Goal: Task Accomplishment & Management: Complete application form

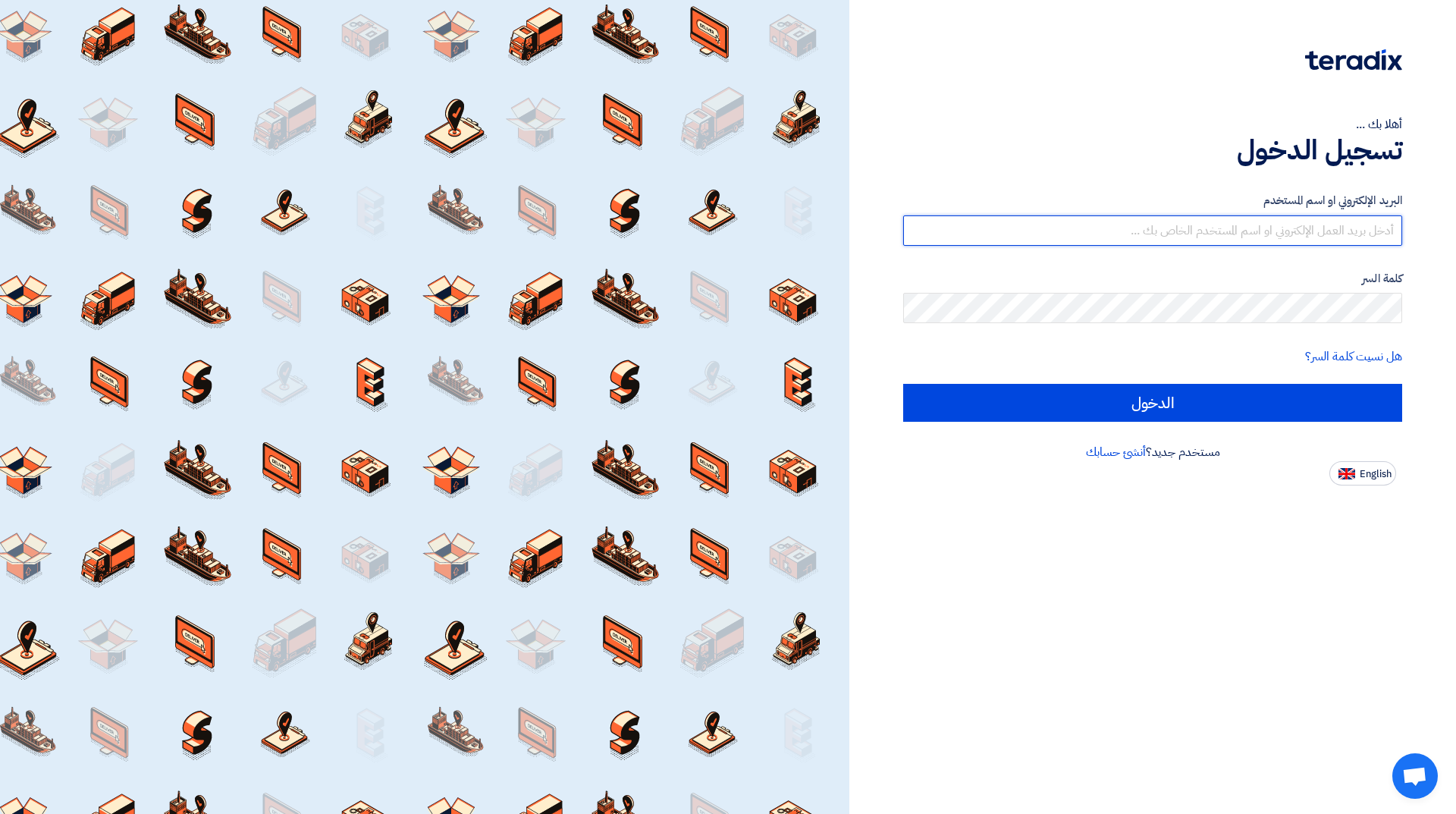
click at [1167, 224] on input "text" at bounding box center [1152, 230] width 499 height 31
type input "[EMAIL_ADDRESS][DOMAIN_NAME]"
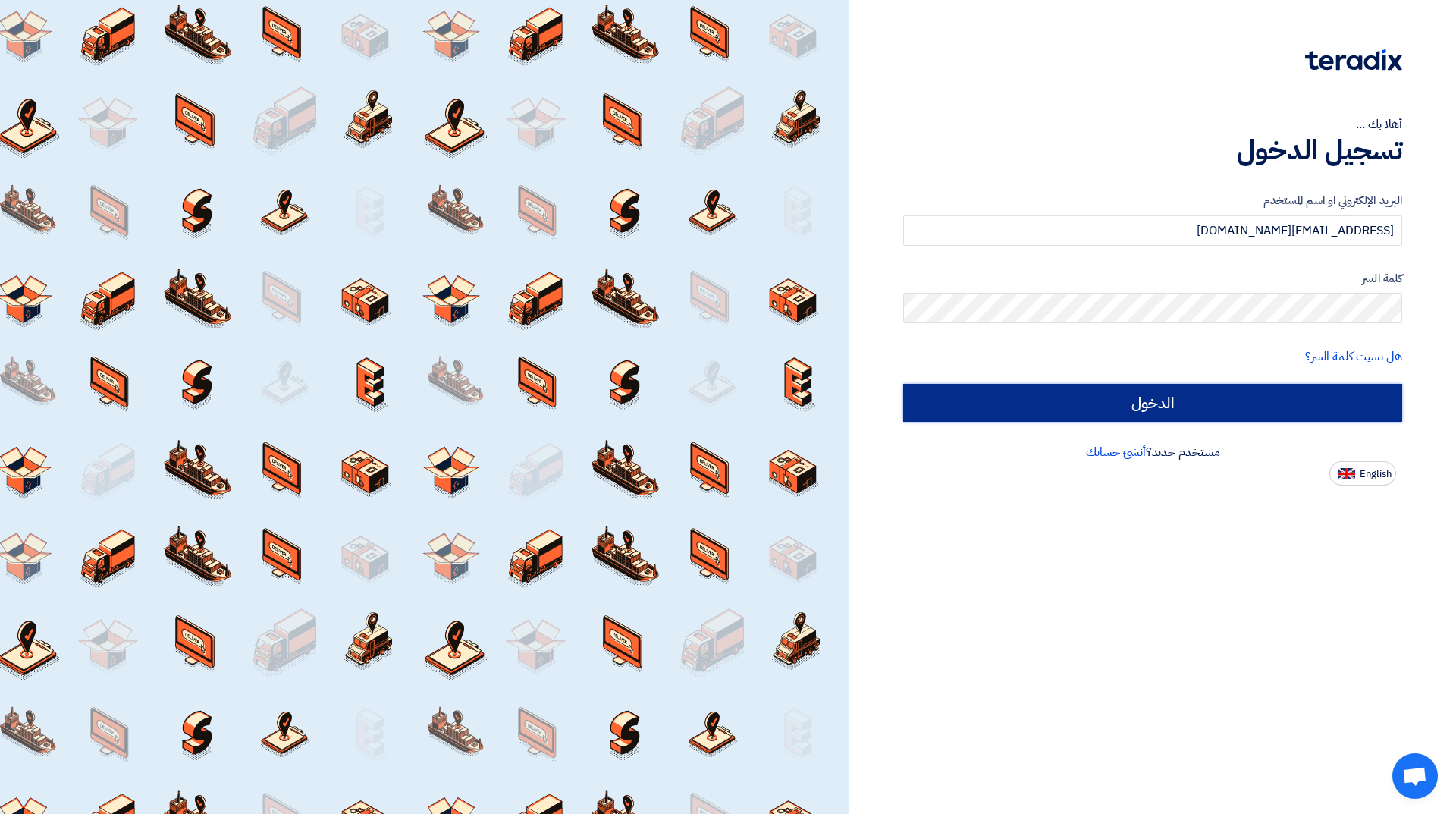
click at [1160, 395] on input "الدخول" at bounding box center [1152, 403] width 499 height 38
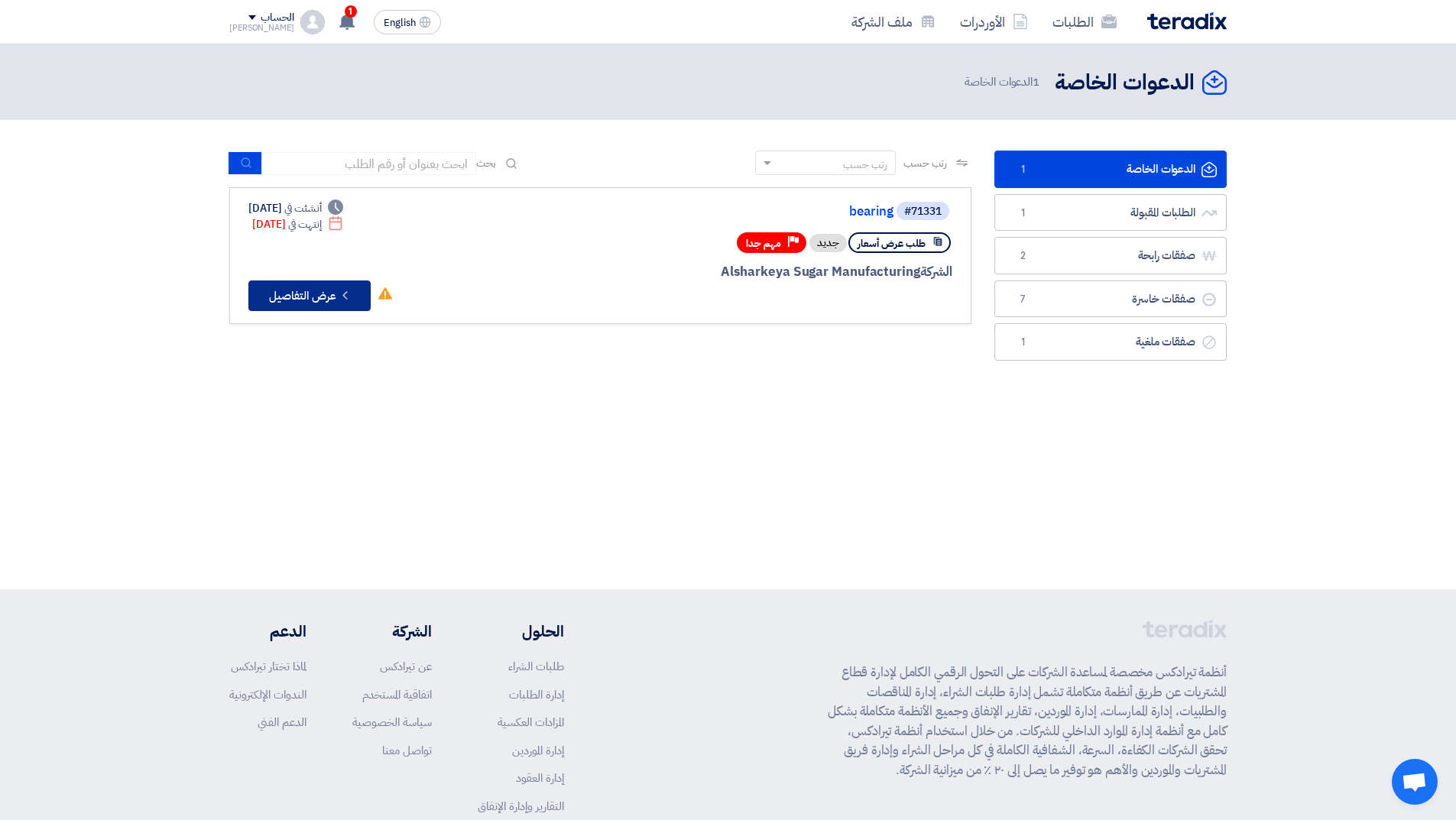
click at [332, 291] on button "Check details عرض التفاصيل" at bounding box center [310, 295] width 122 height 31
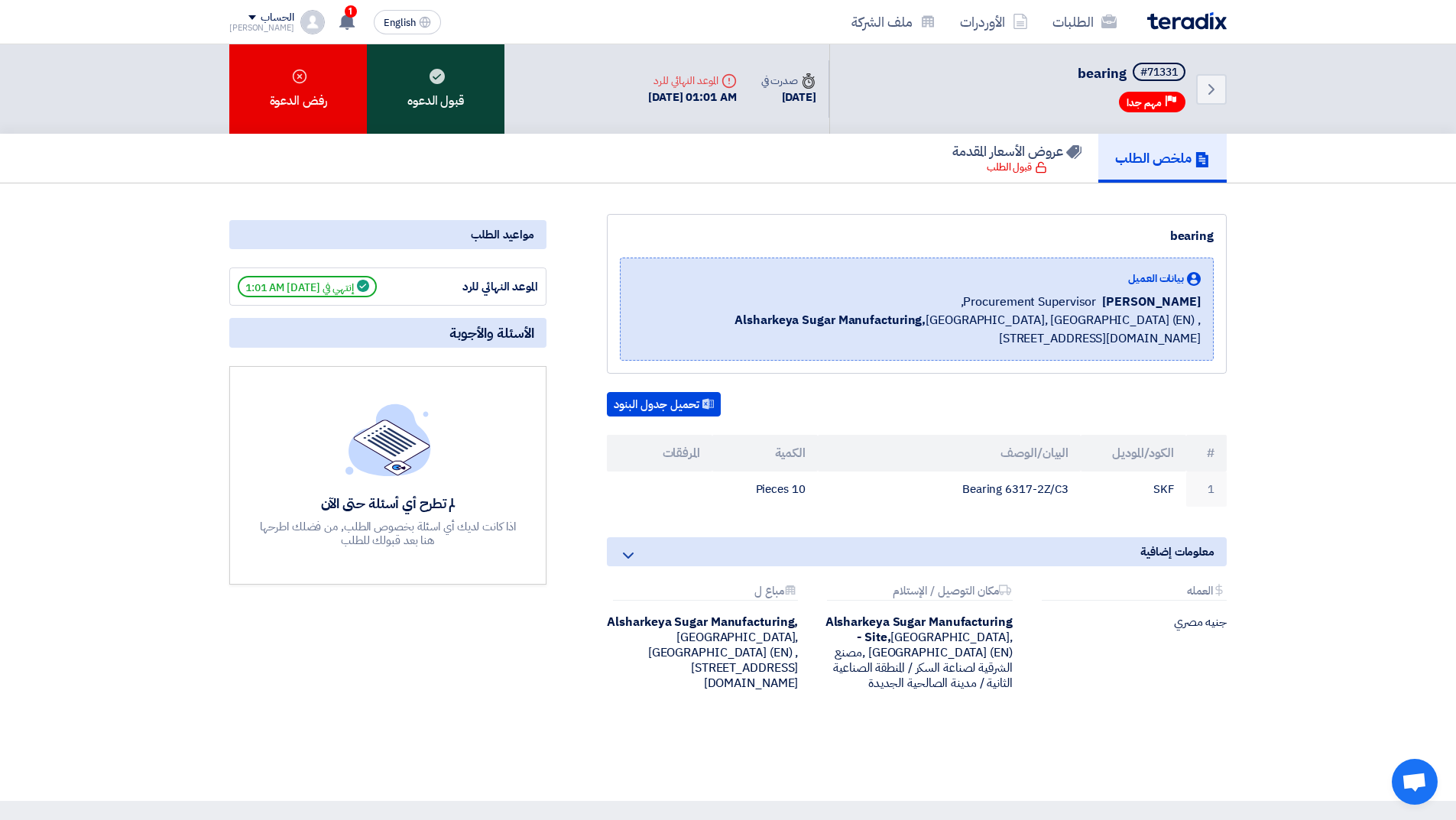
click at [423, 69] on div "قبول الدعوه" at bounding box center [436, 88] width 137 height 89
click at [445, 107] on div "قبول الدعوه" at bounding box center [436, 88] width 137 height 89
click at [421, 76] on div "قبول الدعوه" at bounding box center [436, 88] width 137 height 89
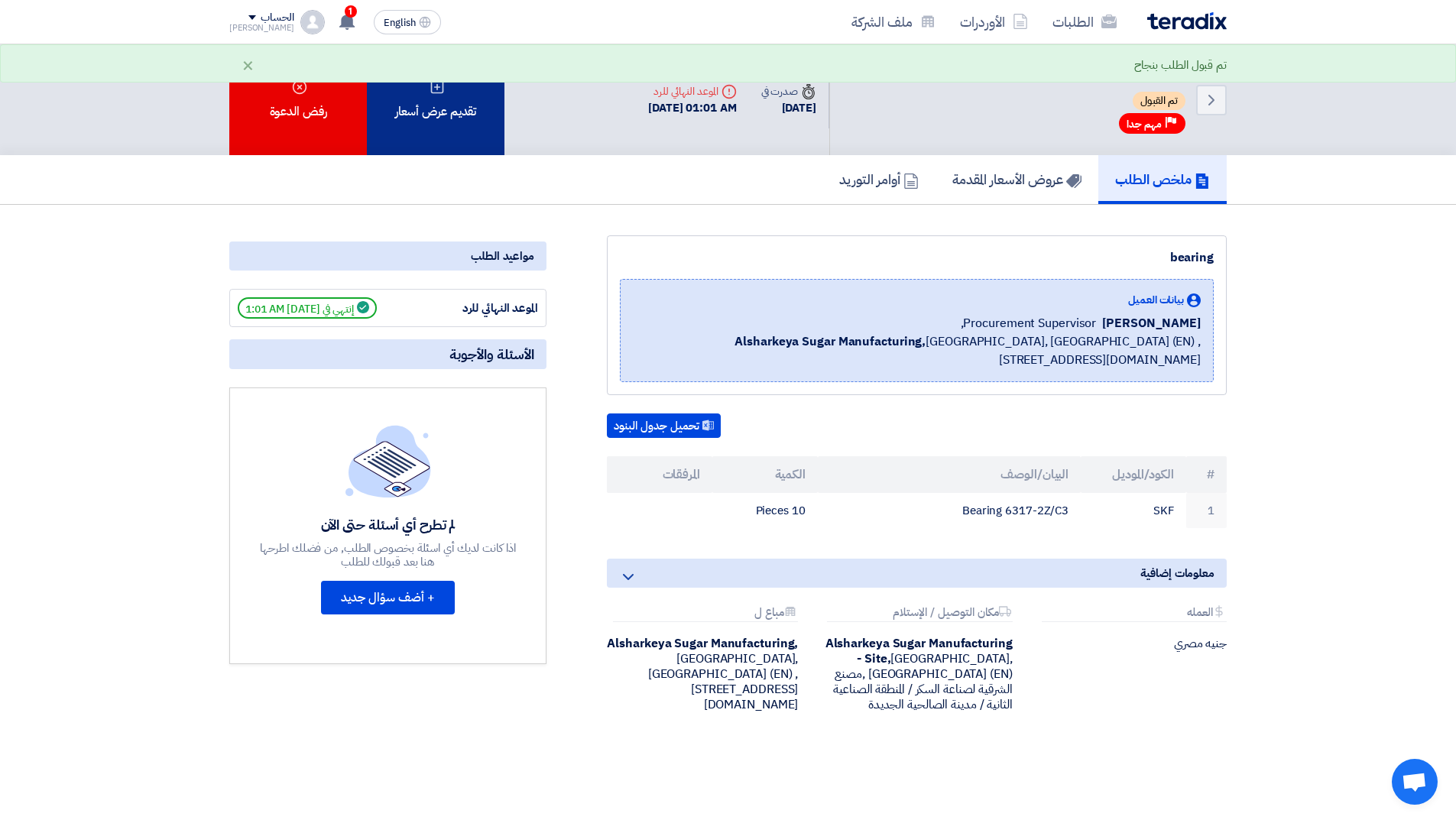
click at [456, 112] on div "تقديم عرض أسعار" at bounding box center [436, 99] width 137 height 110
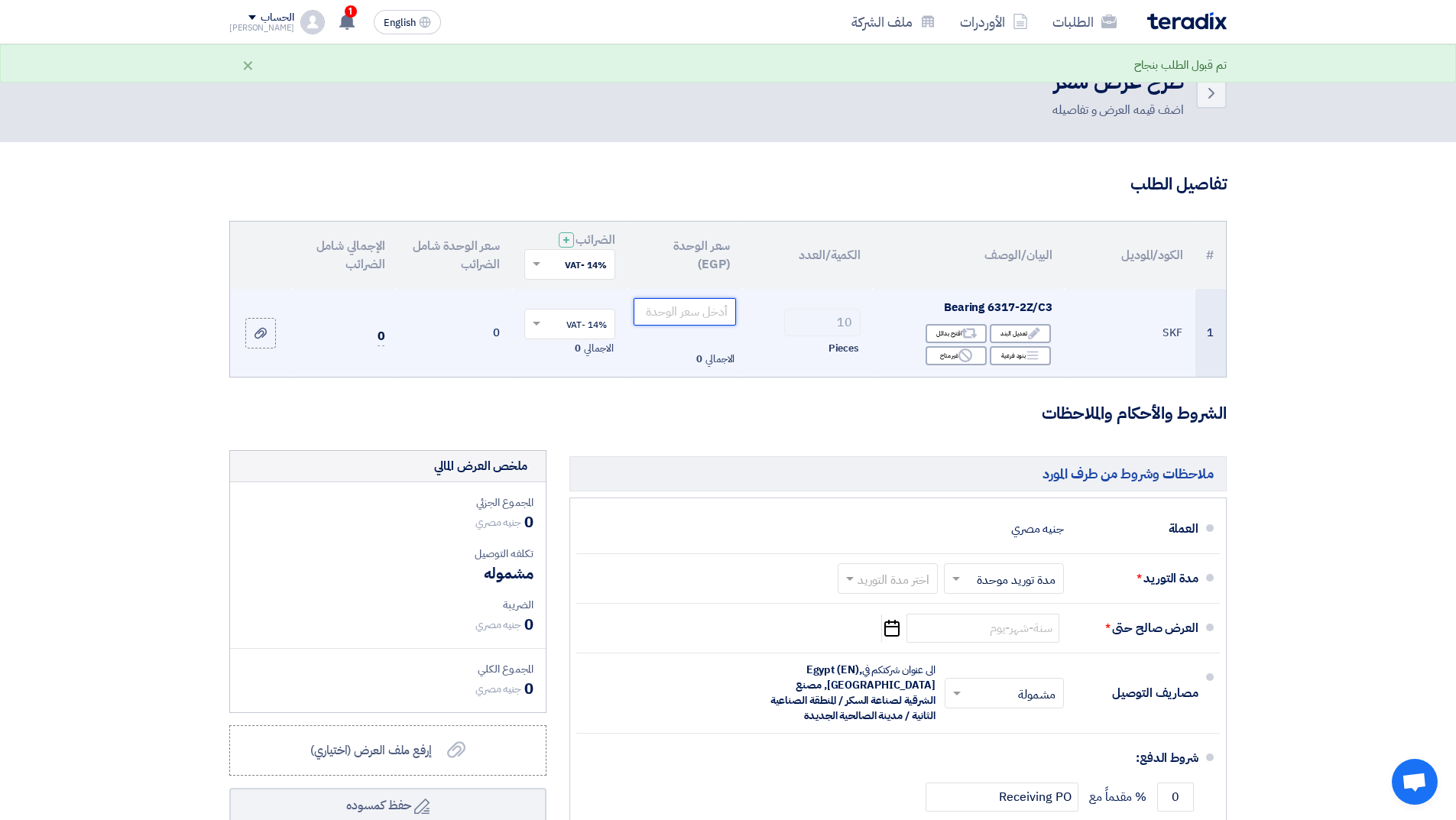
click at [692, 307] on input "number" at bounding box center [685, 312] width 103 height 28
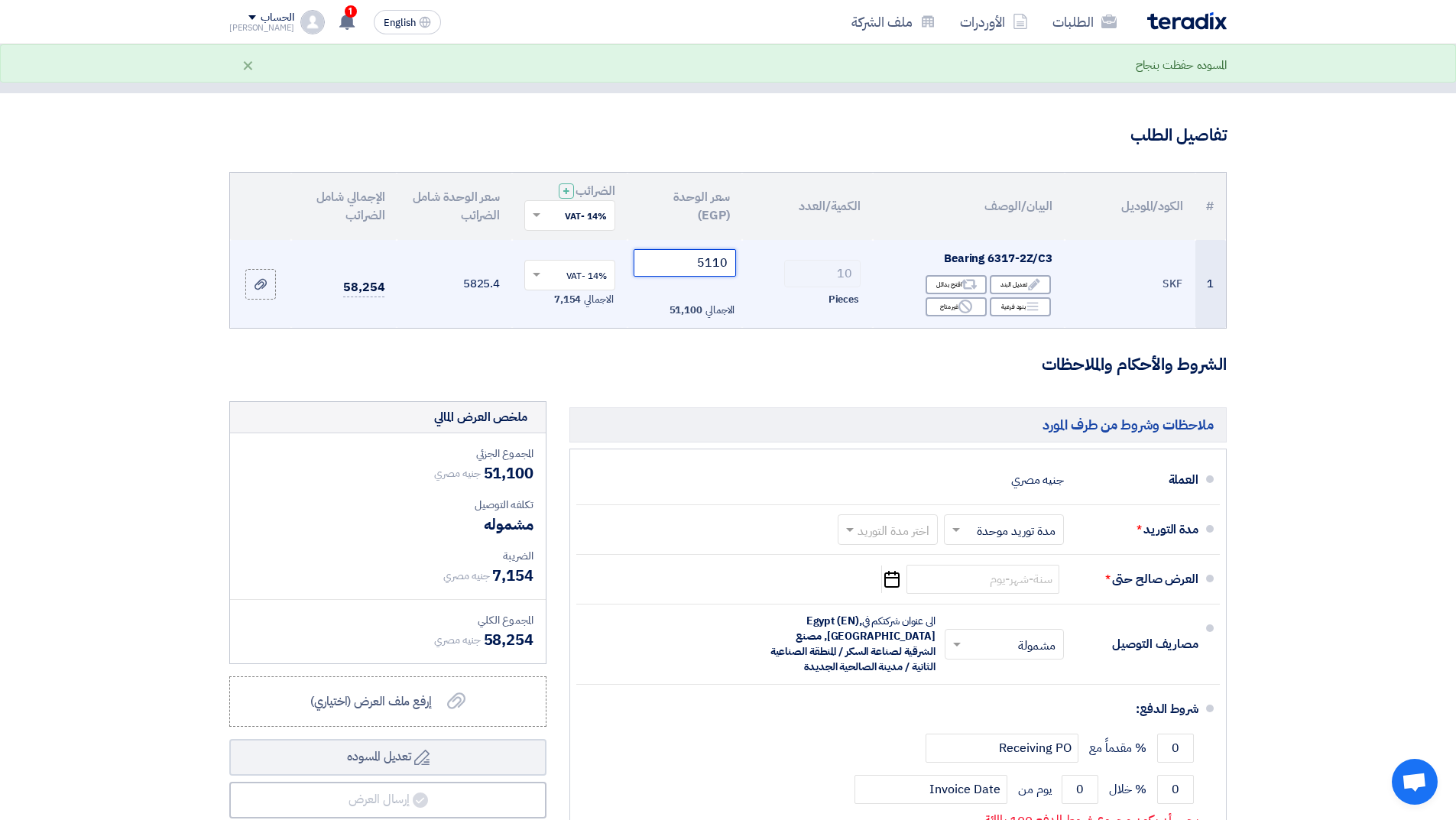
scroll to position [77, 0]
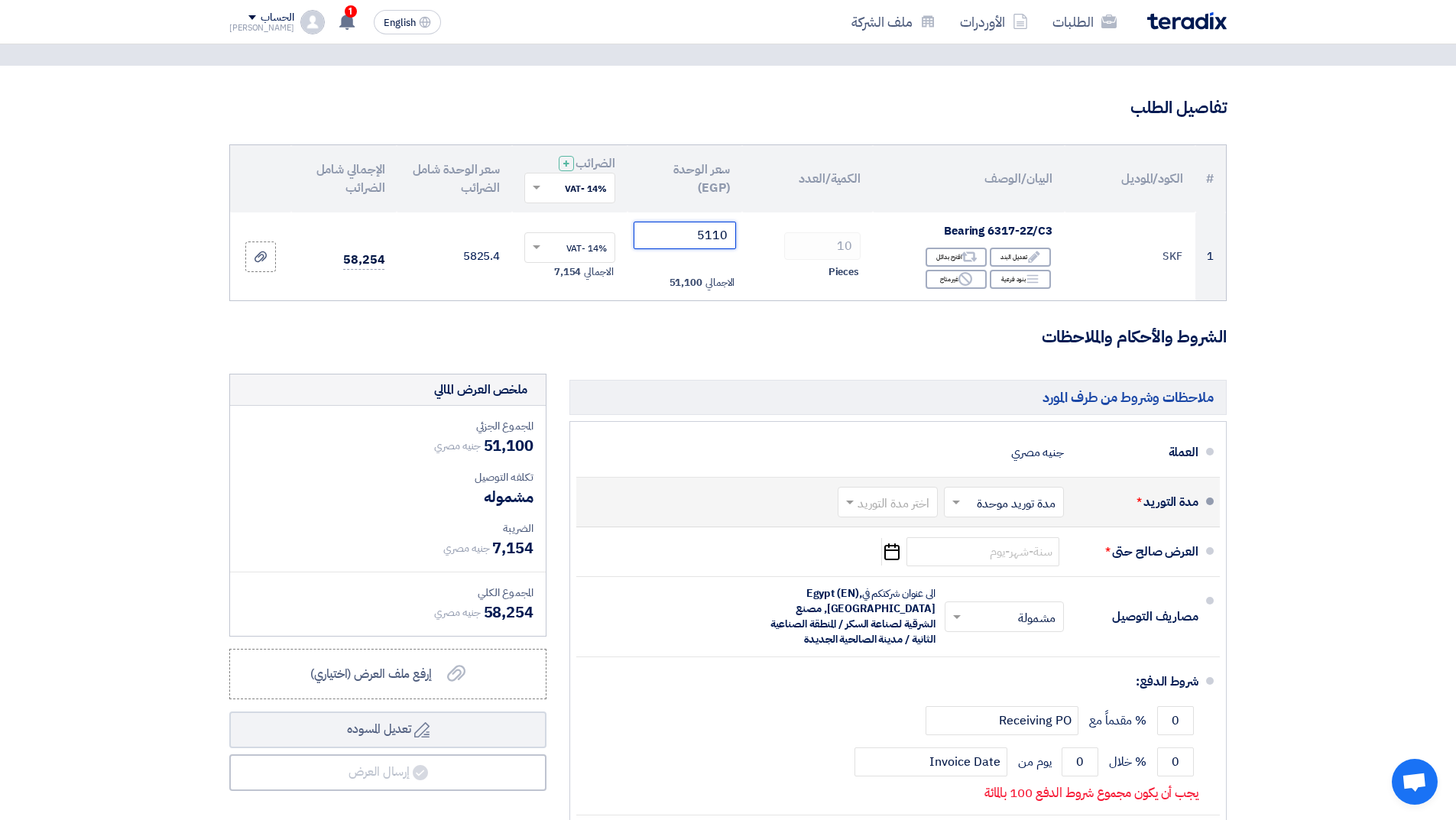
type input "5110"
click at [874, 504] on input "text" at bounding box center [884, 504] width 92 height 22
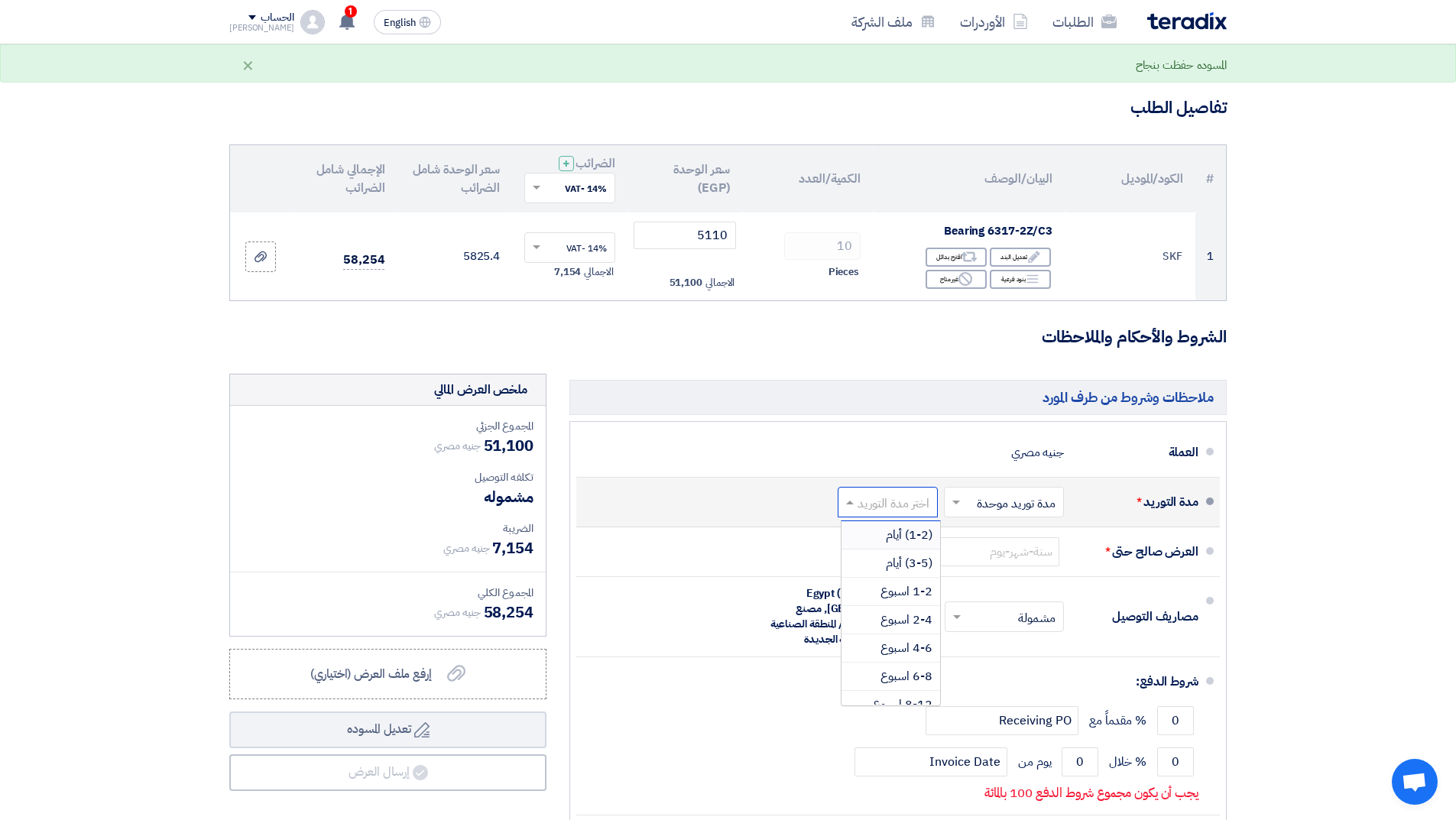
click at [880, 535] on div "(1-2) أيام" at bounding box center [891, 535] width 99 height 28
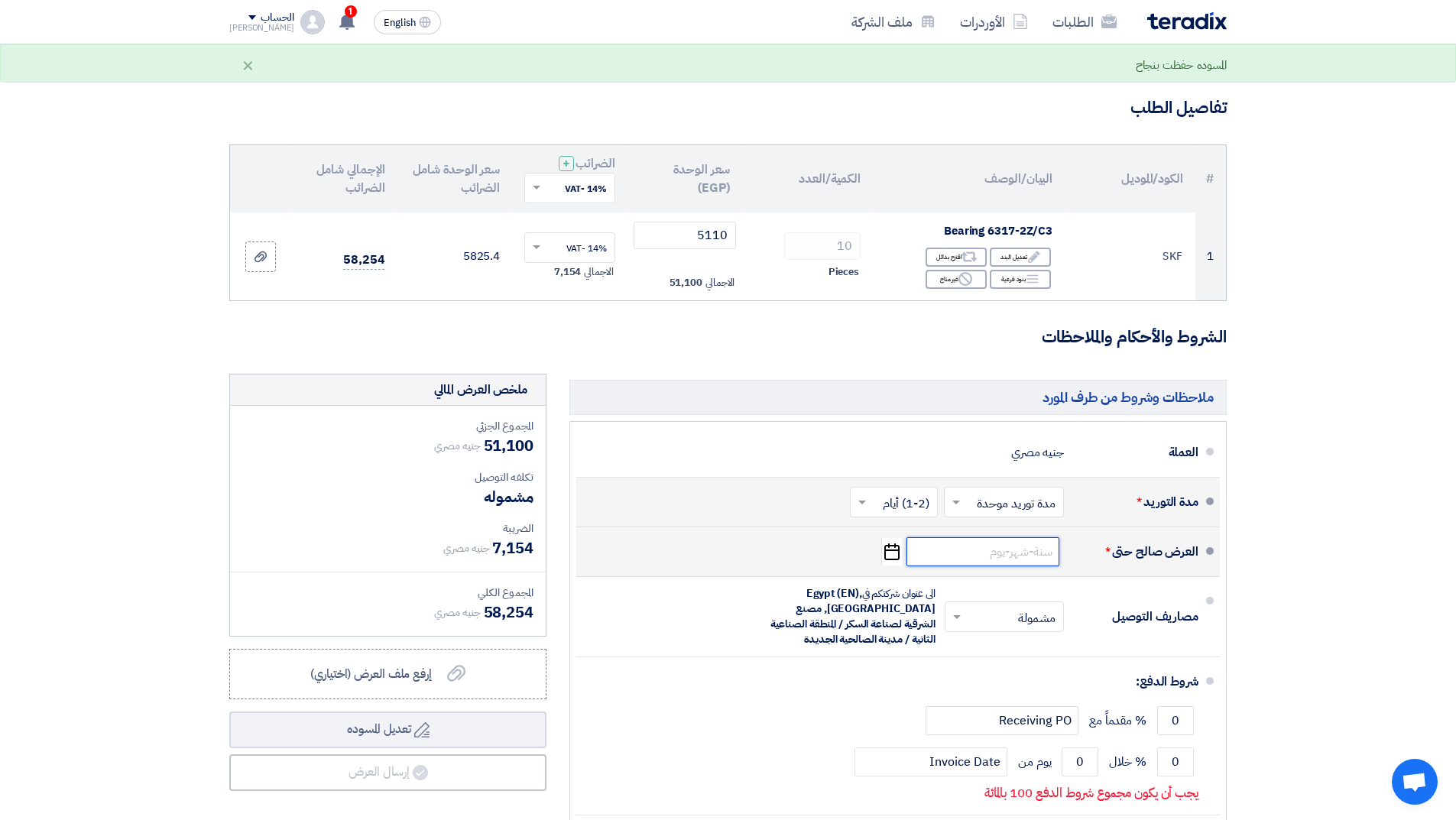
click at [1011, 556] on input at bounding box center [983, 552] width 153 height 29
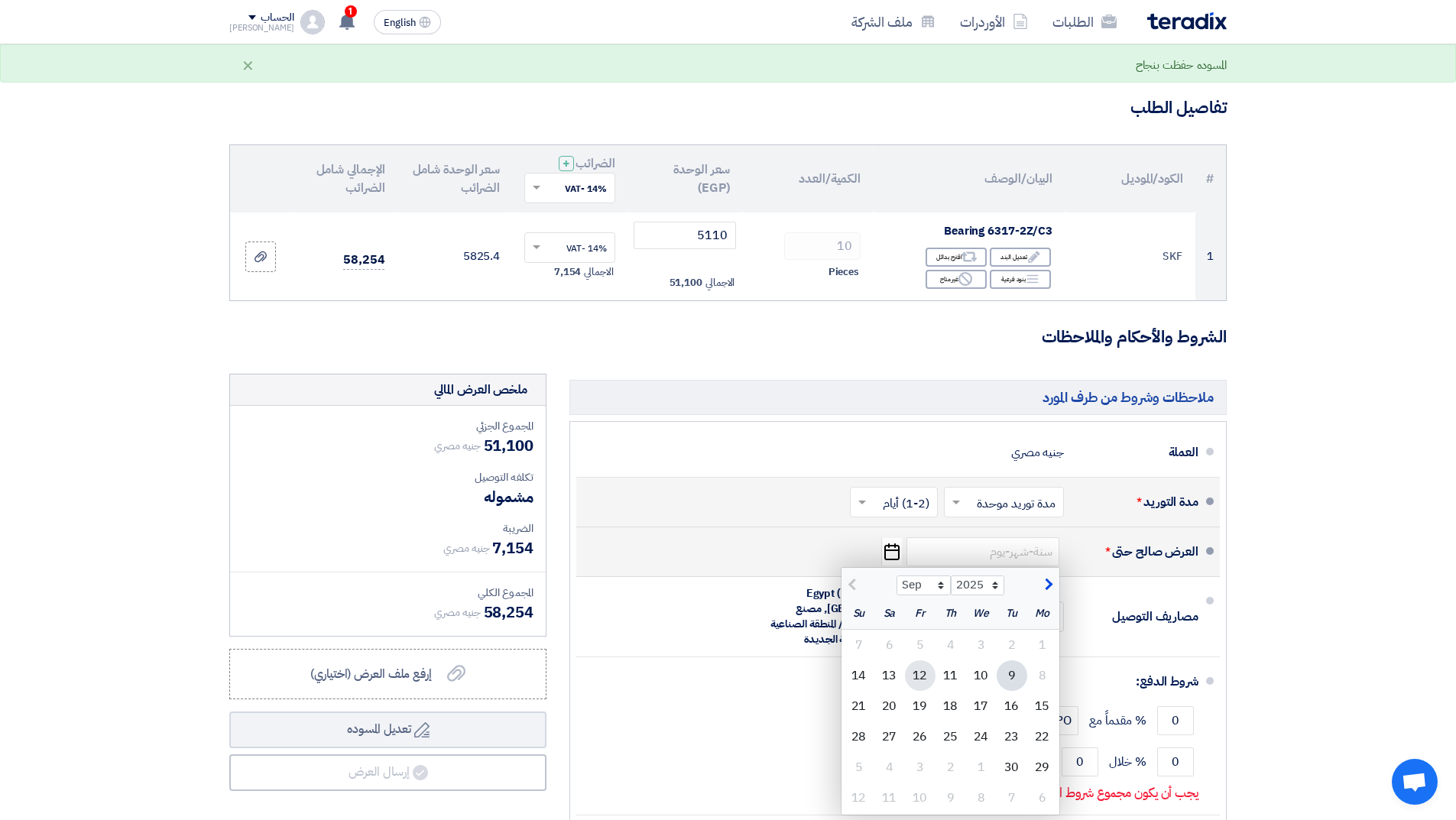
click at [927, 677] on div "12" at bounding box center [920, 676] width 31 height 31
type input "[DATE]"
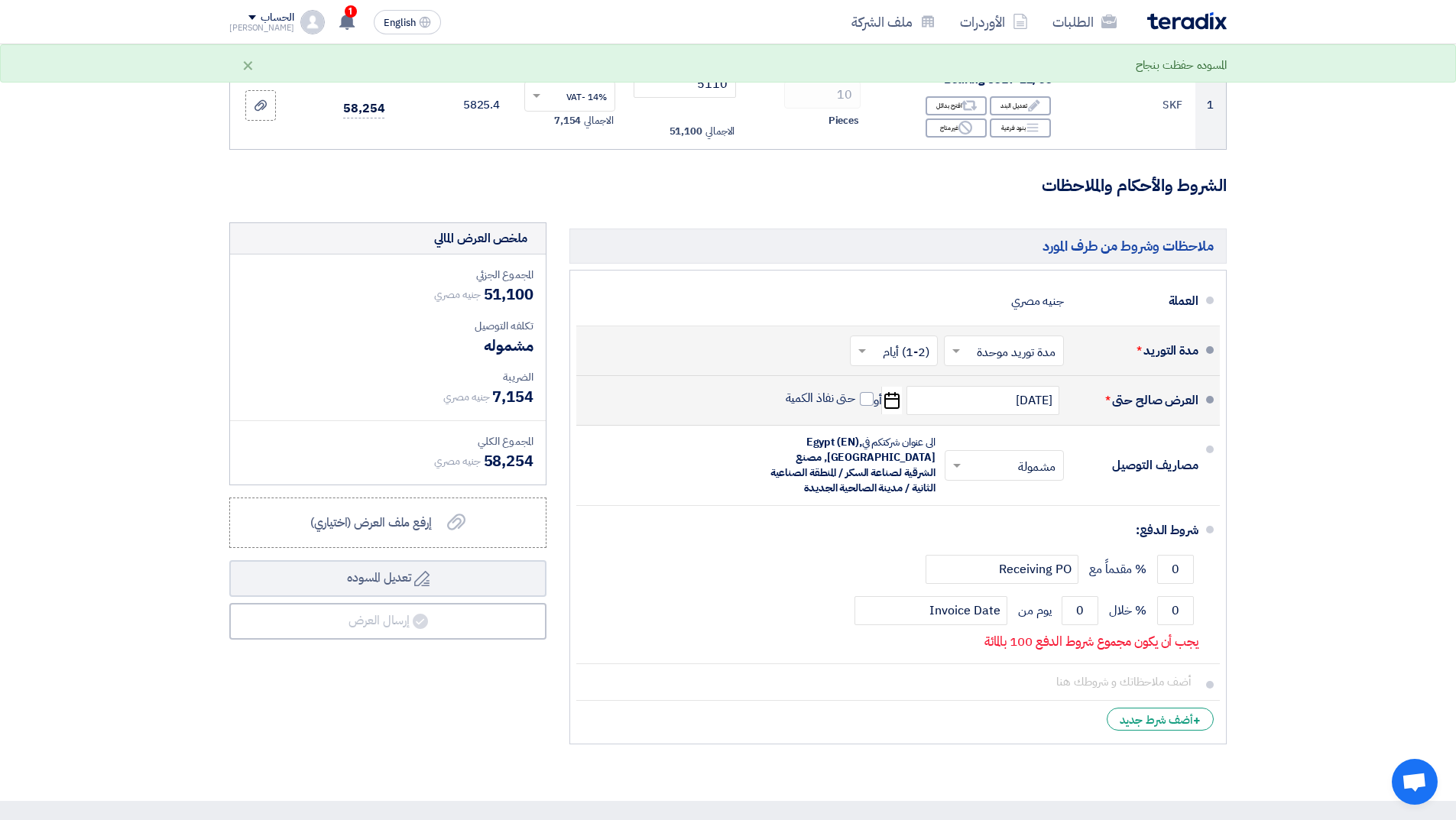
scroll to position [229, 0]
click at [865, 398] on span at bounding box center [866, 397] width 13 height 13
click at [856, 398] on input "حتى نفاذ الكمية" at bounding box center [819, 403] width 73 height 29
checkbox input "true"
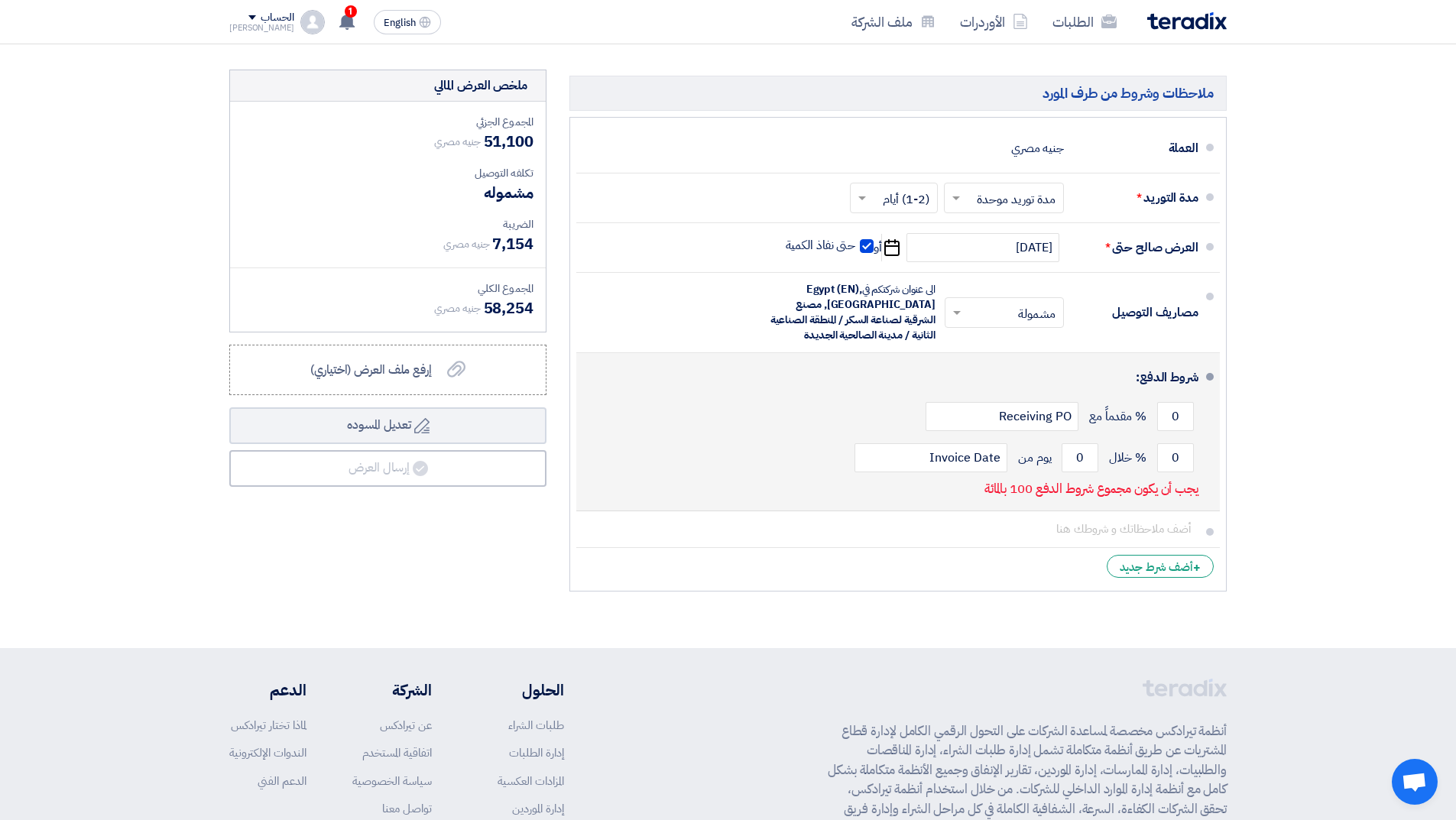
scroll to position [382, 0]
click at [1175, 415] on input "0" at bounding box center [1176, 414] width 36 height 29
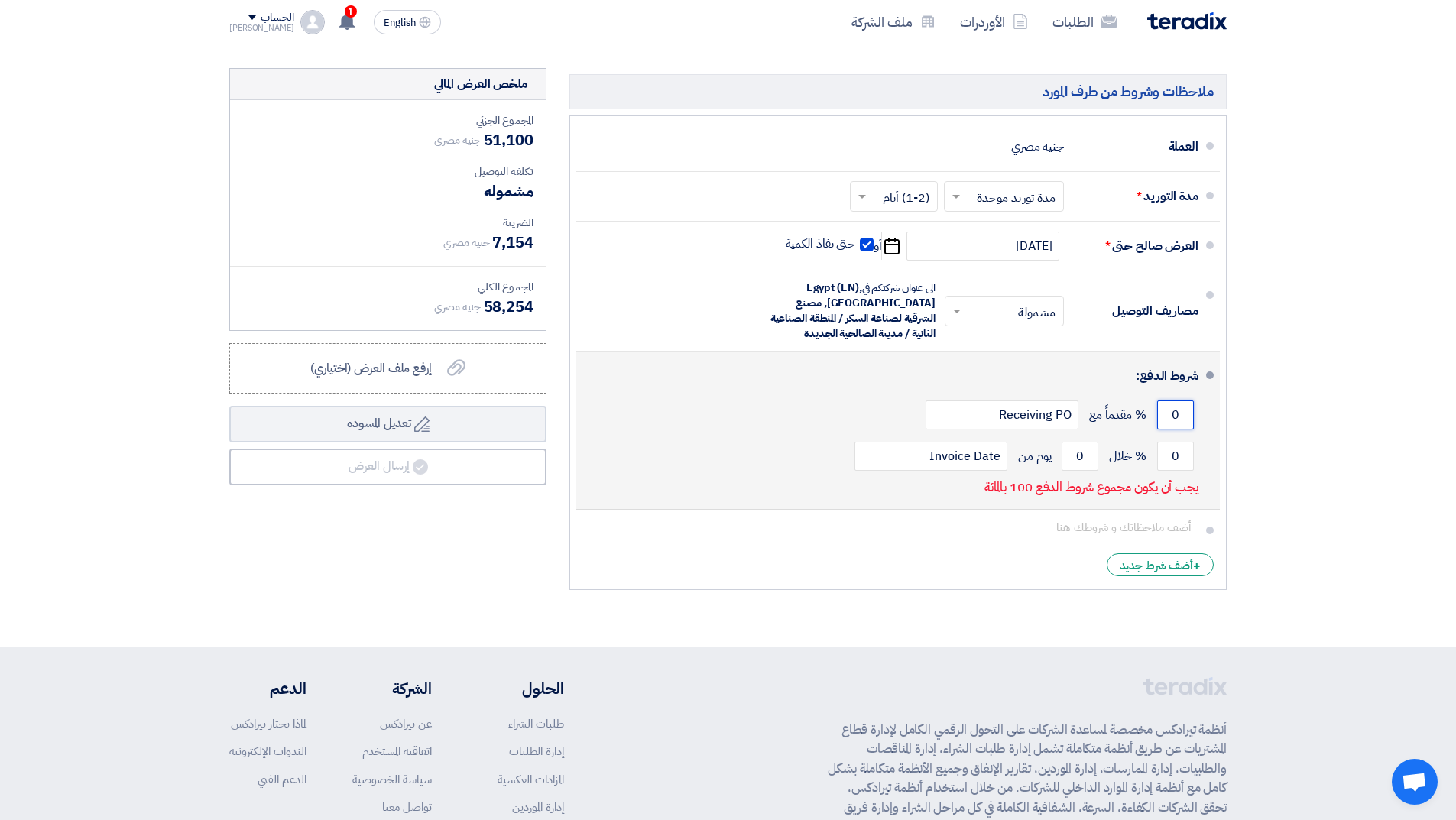
click at [1184, 415] on input "0" at bounding box center [1176, 414] width 36 height 29
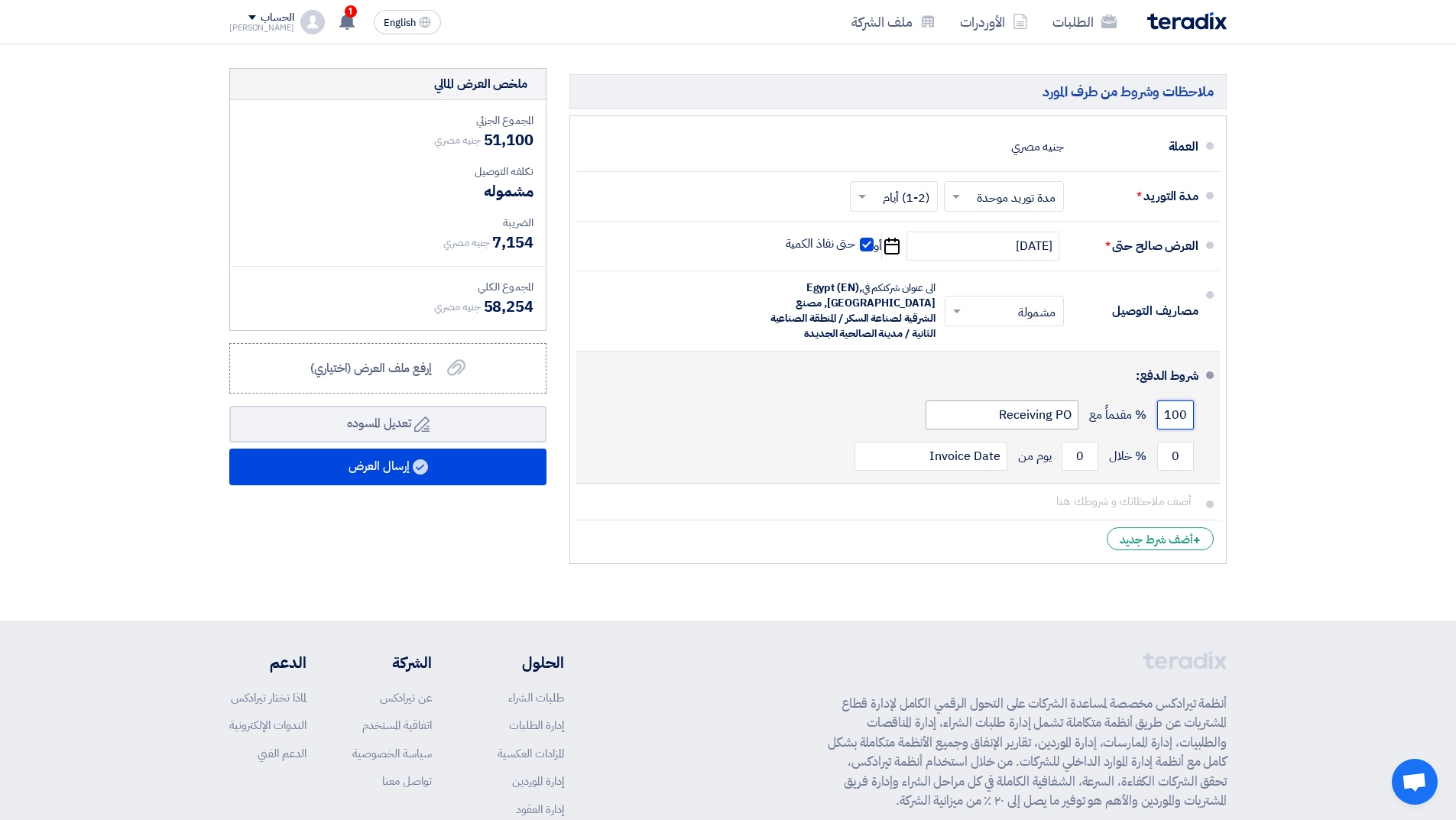
type input "100"
click at [1059, 415] on input "Receiving PO" at bounding box center [1002, 414] width 153 height 29
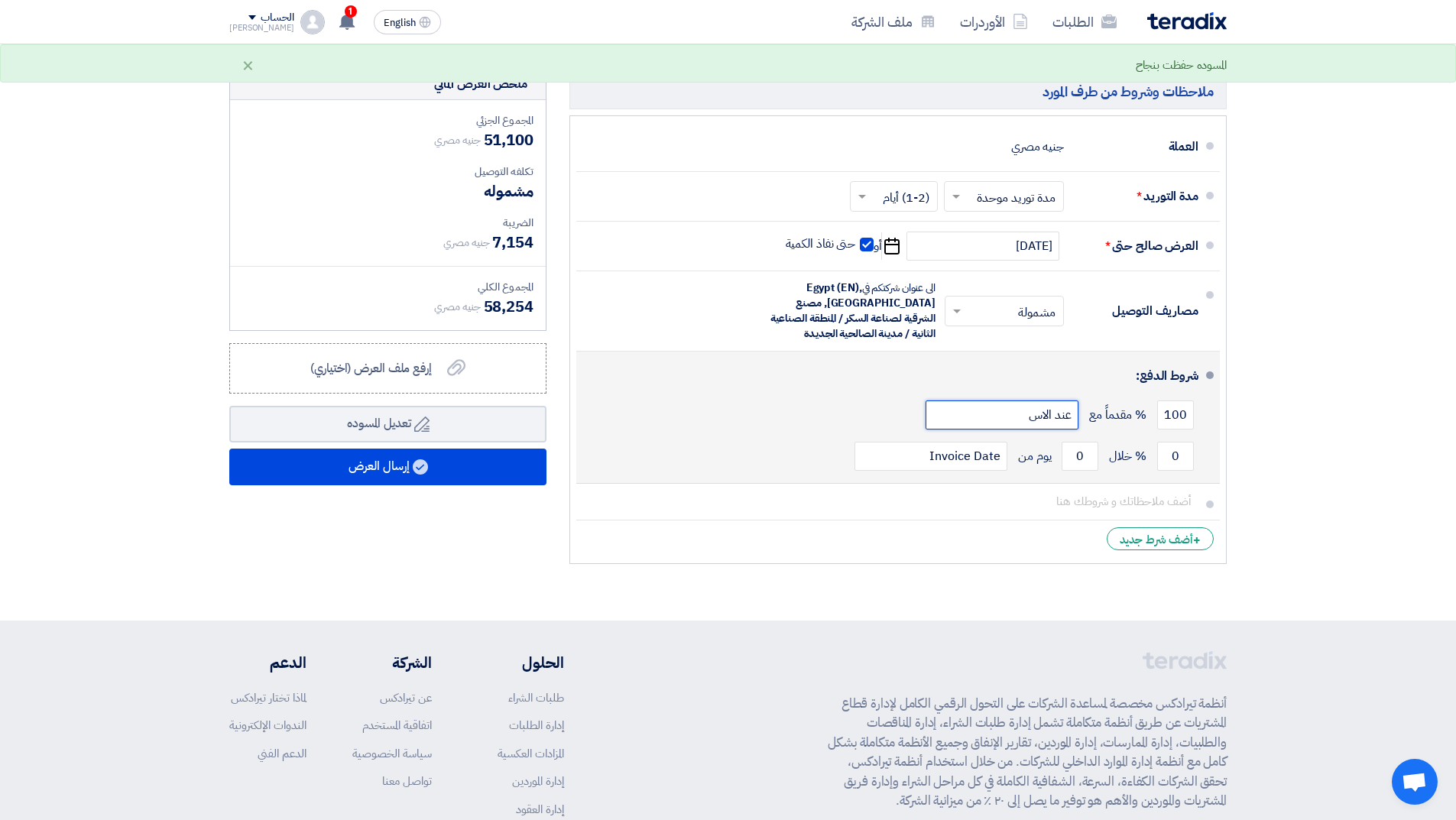
type input "عند [DEMOGRAPHIC_DATA]"
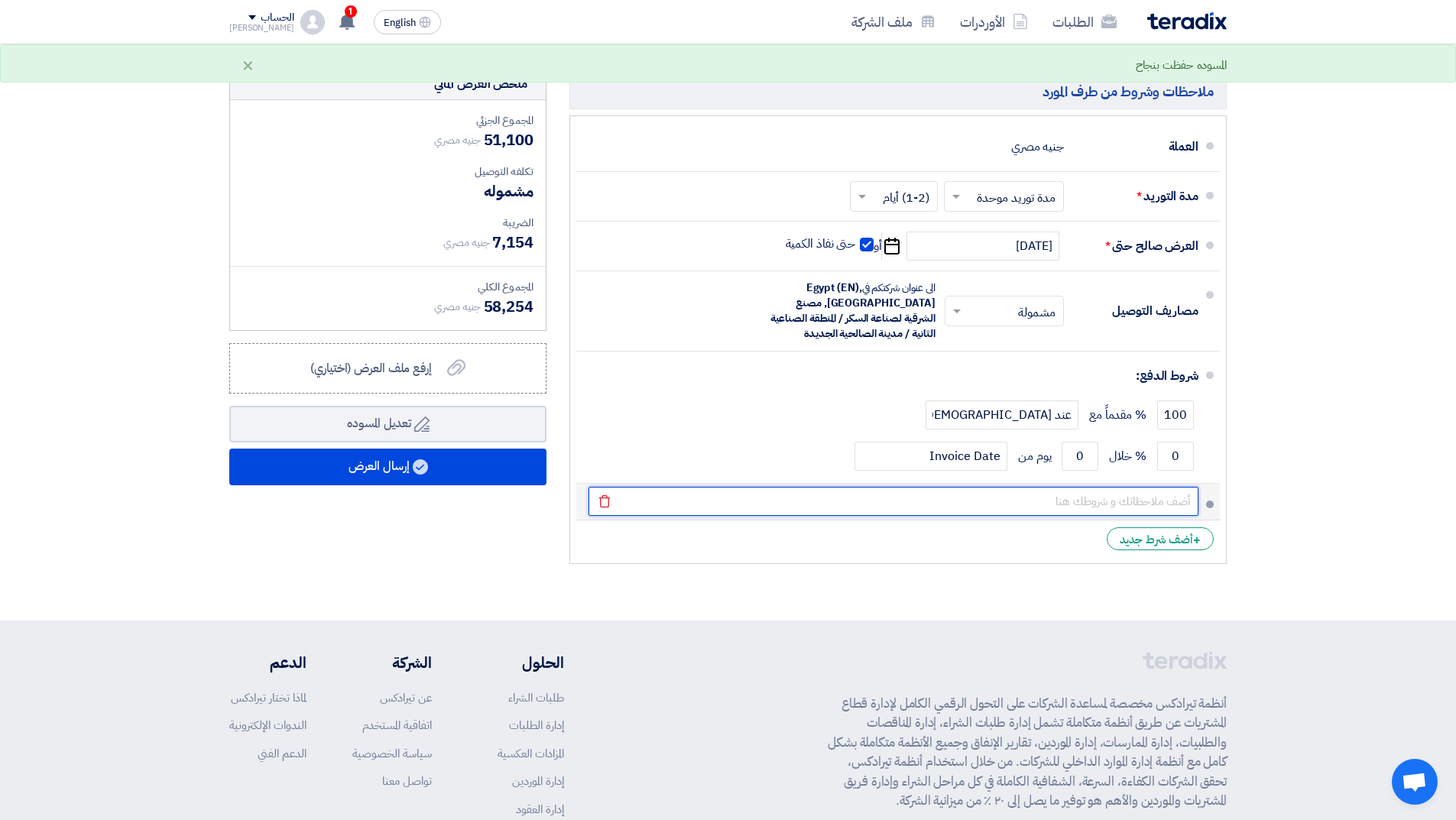
click at [1165, 507] on input "text" at bounding box center [894, 501] width 610 height 29
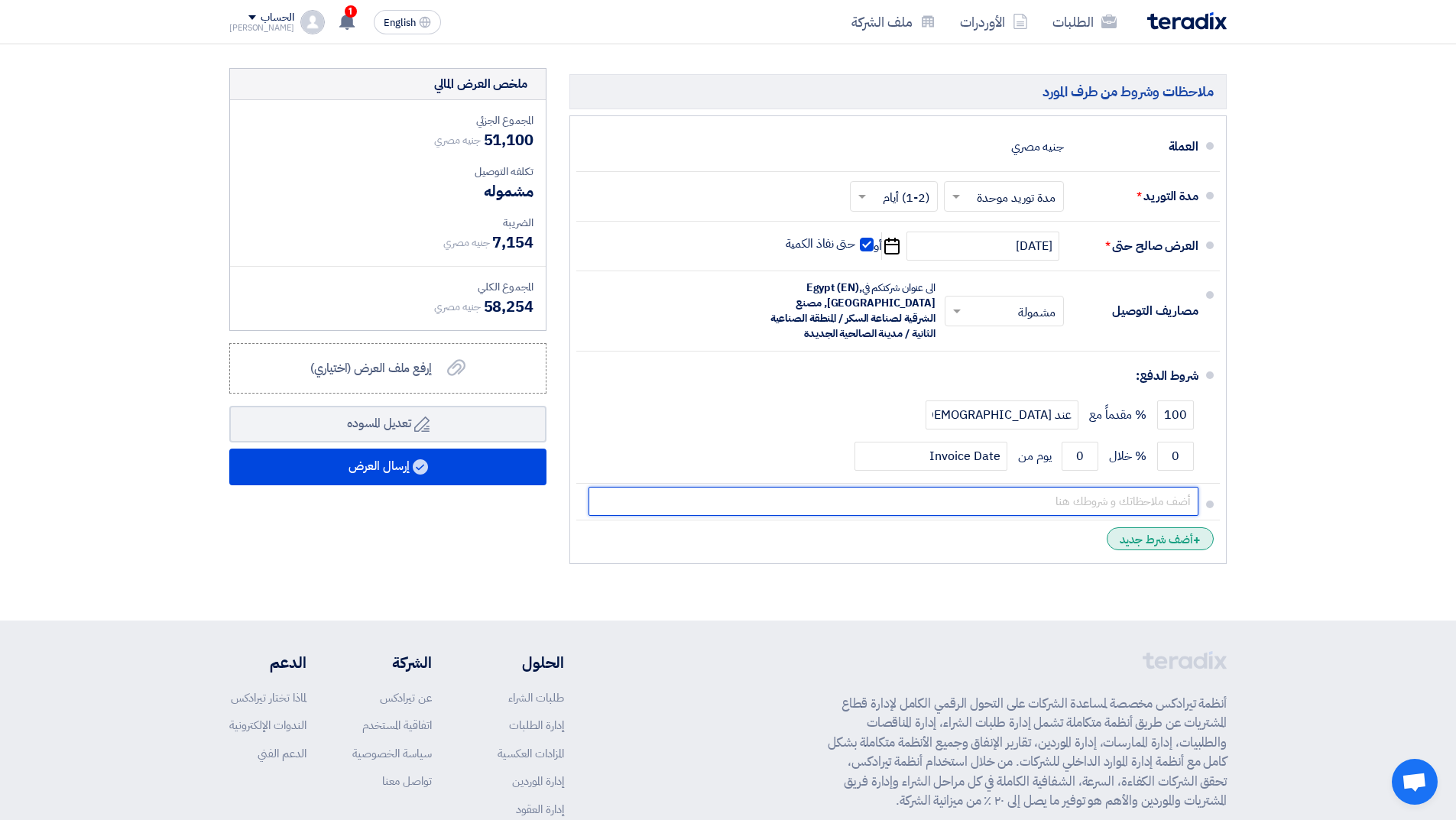
type input "الشركة معفاة من خصم الضرائب لخضوعها لنظام الدفعات المقدمة"
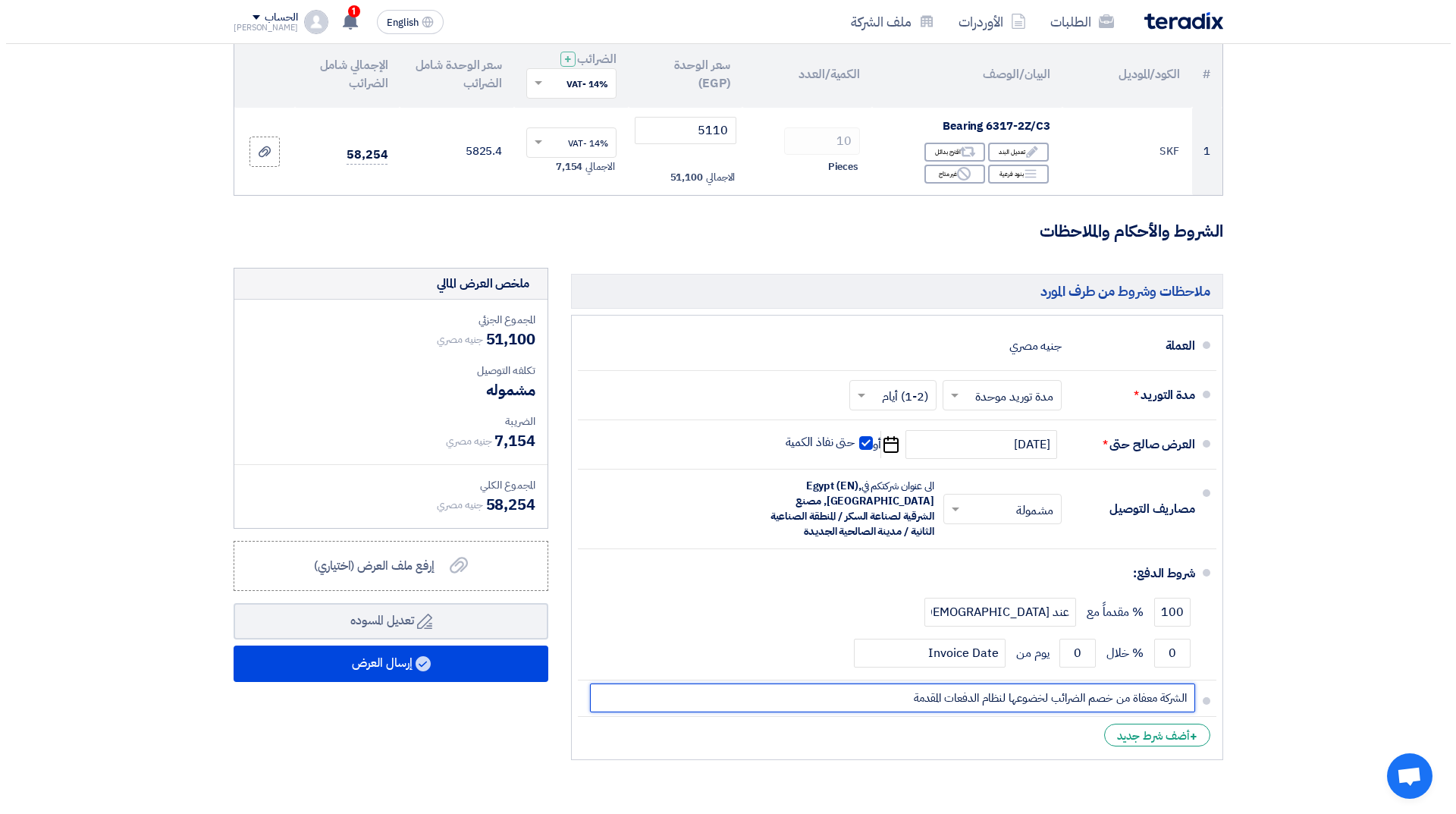
scroll to position [74, 0]
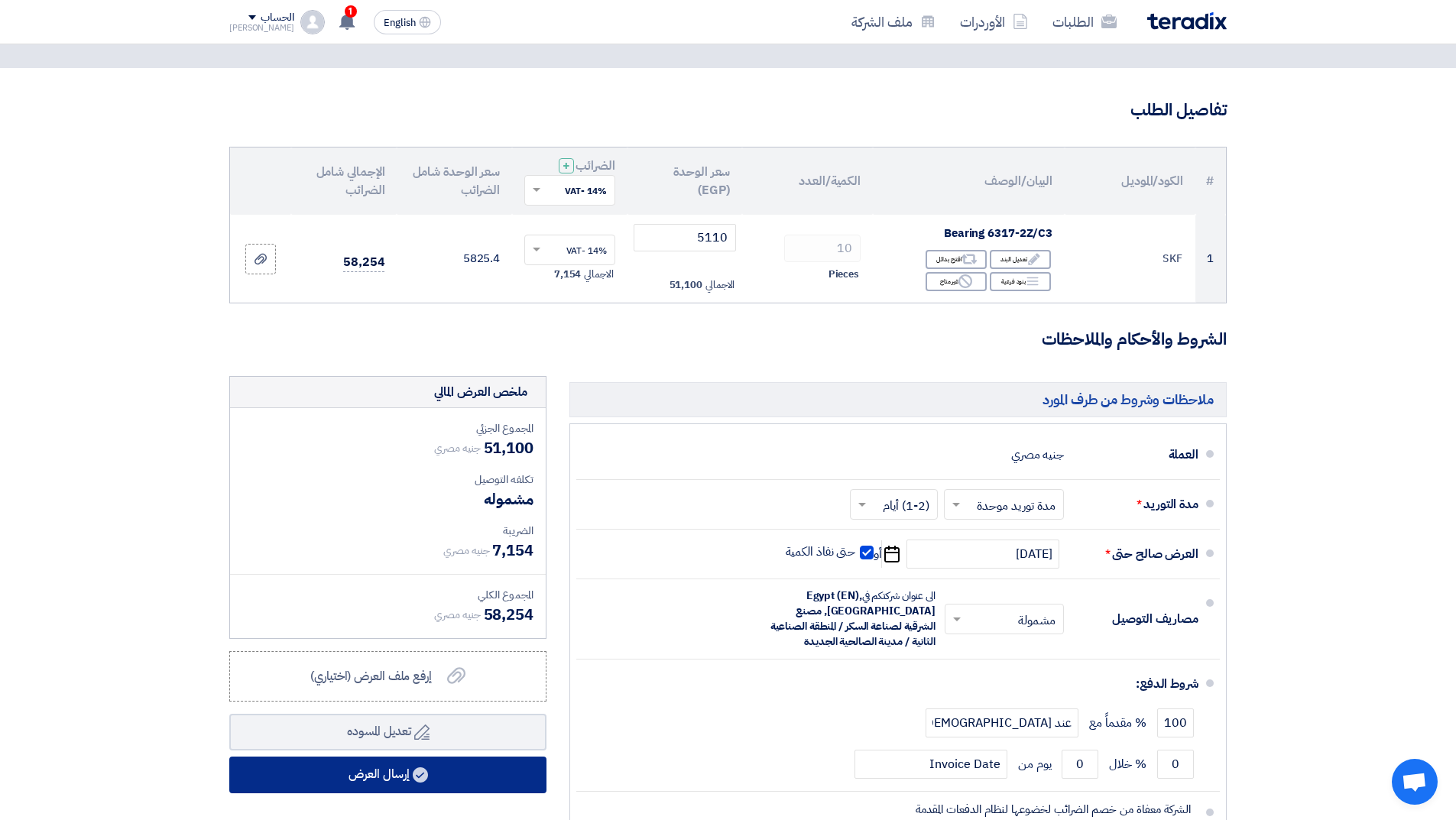
click at [396, 781] on button "إرسال العرض" at bounding box center [388, 775] width 317 height 36
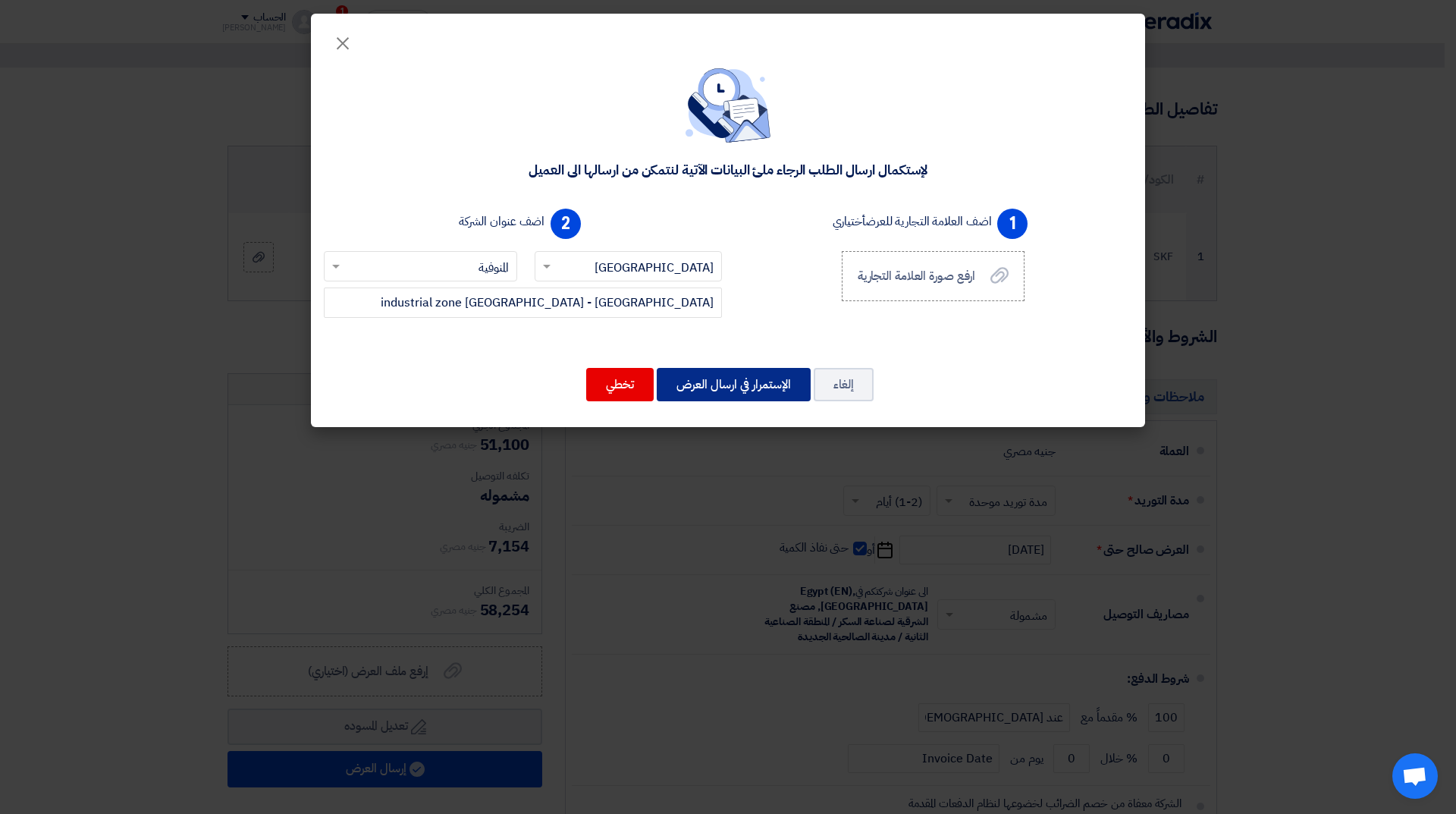
click at [725, 378] on button "الإستمرار في ارسال العرض" at bounding box center [733, 385] width 154 height 34
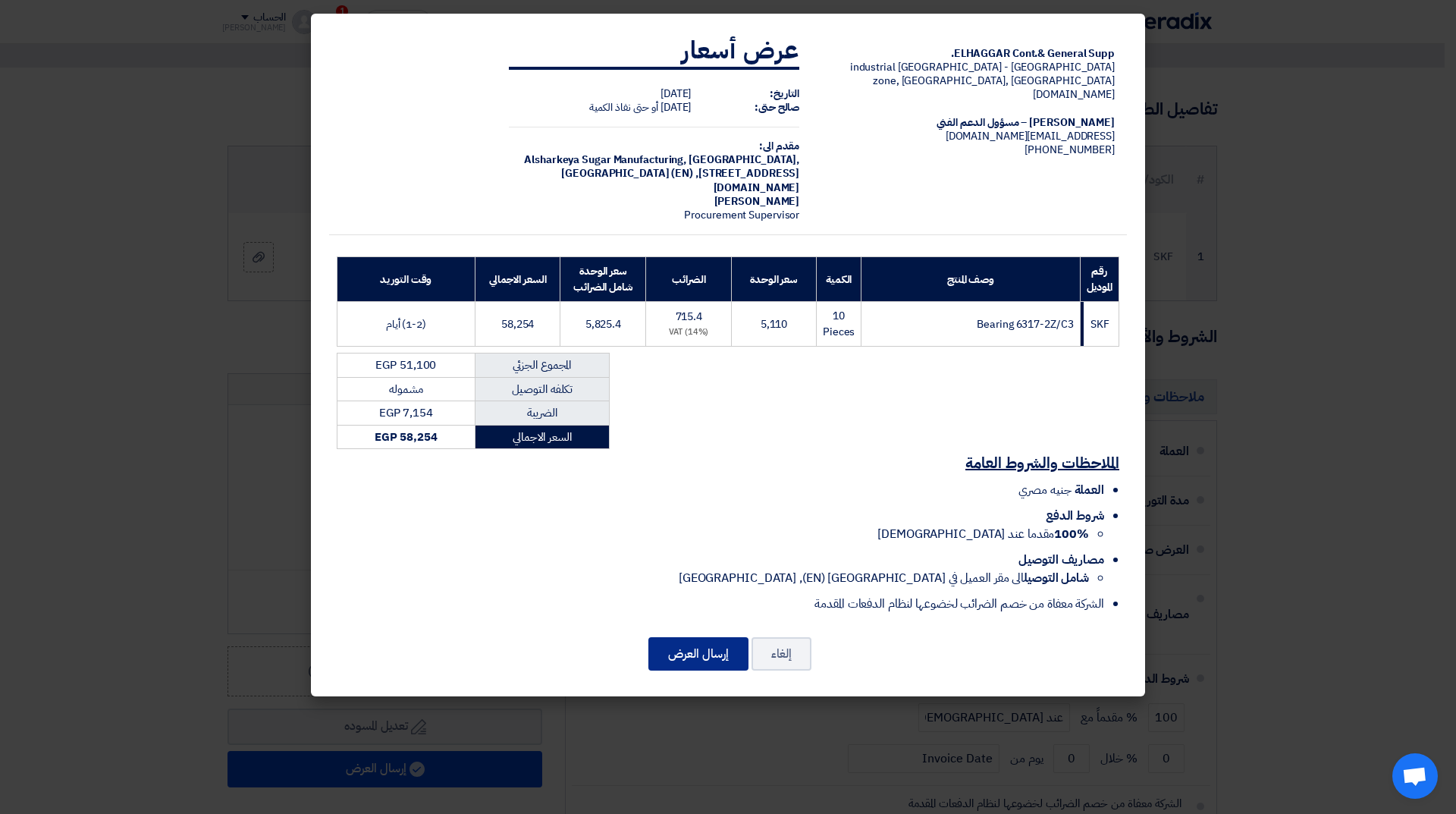
click at [710, 642] on button "إرسال العرض" at bounding box center [699, 653] width 100 height 34
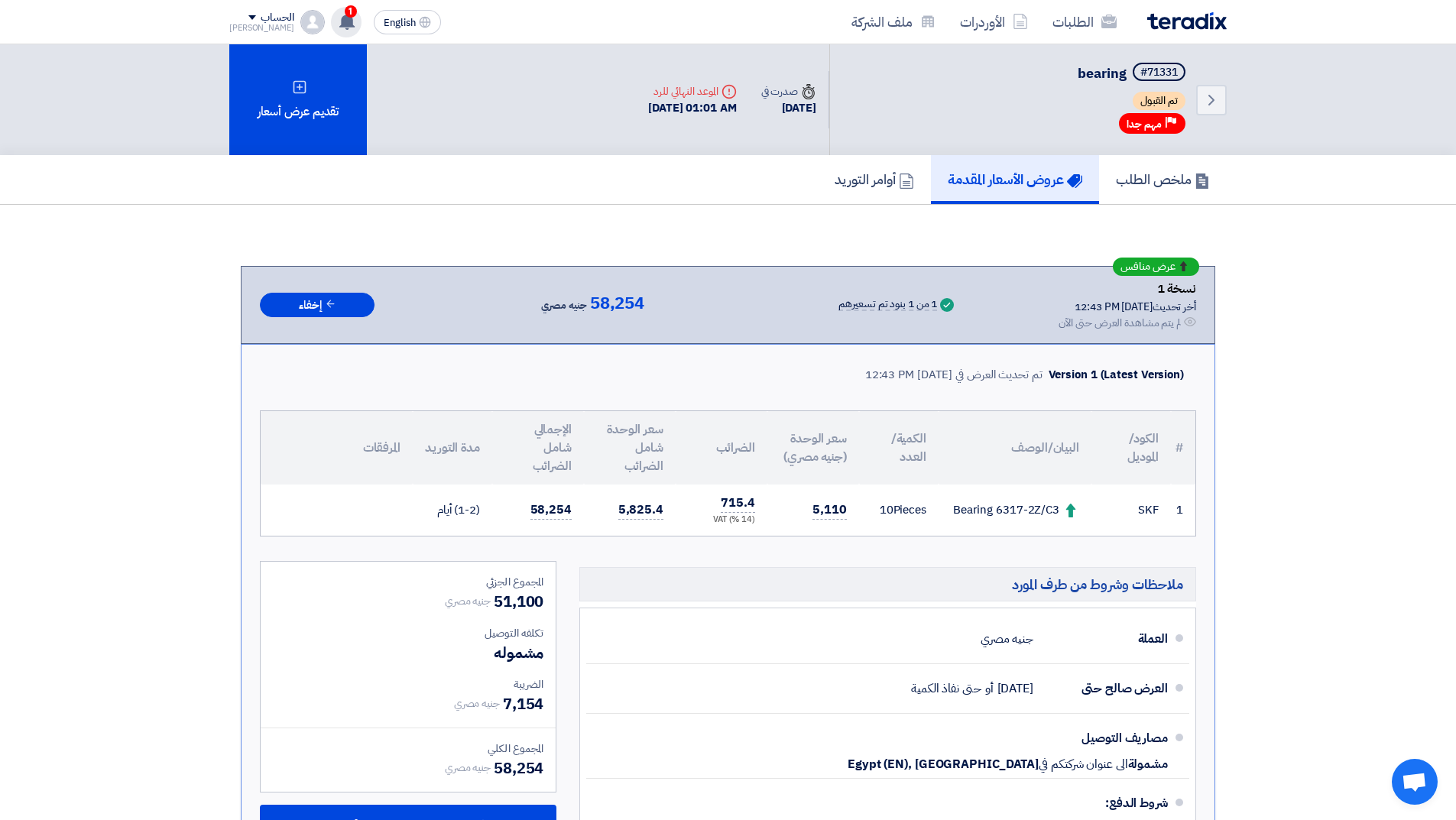
click at [340, 17] on use at bounding box center [347, 21] width 15 height 17
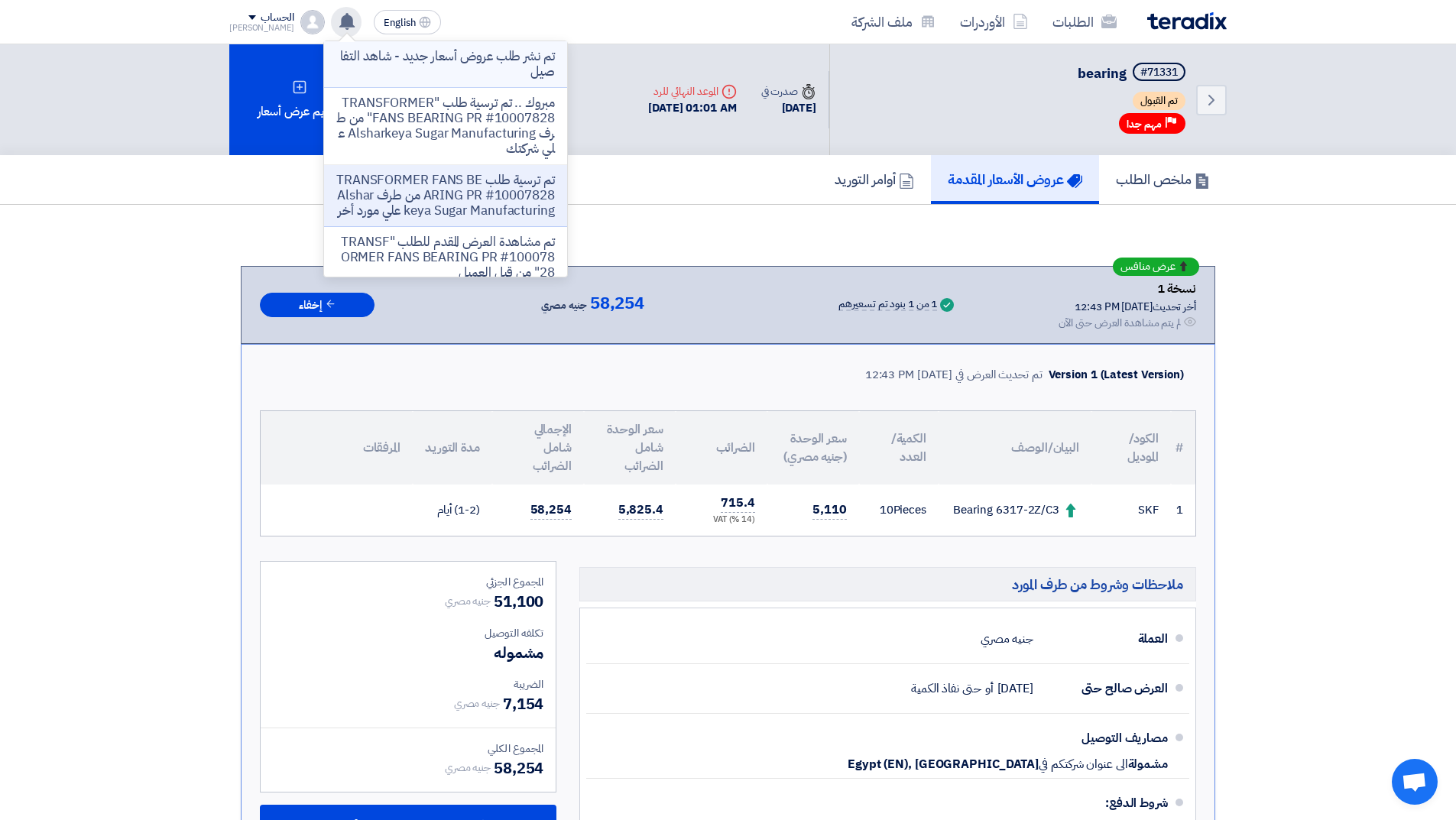
click at [428, 59] on p "تم نشر طلب عروض أسعار جديد - شاهد التفاصيل" at bounding box center [445, 64] width 219 height 31
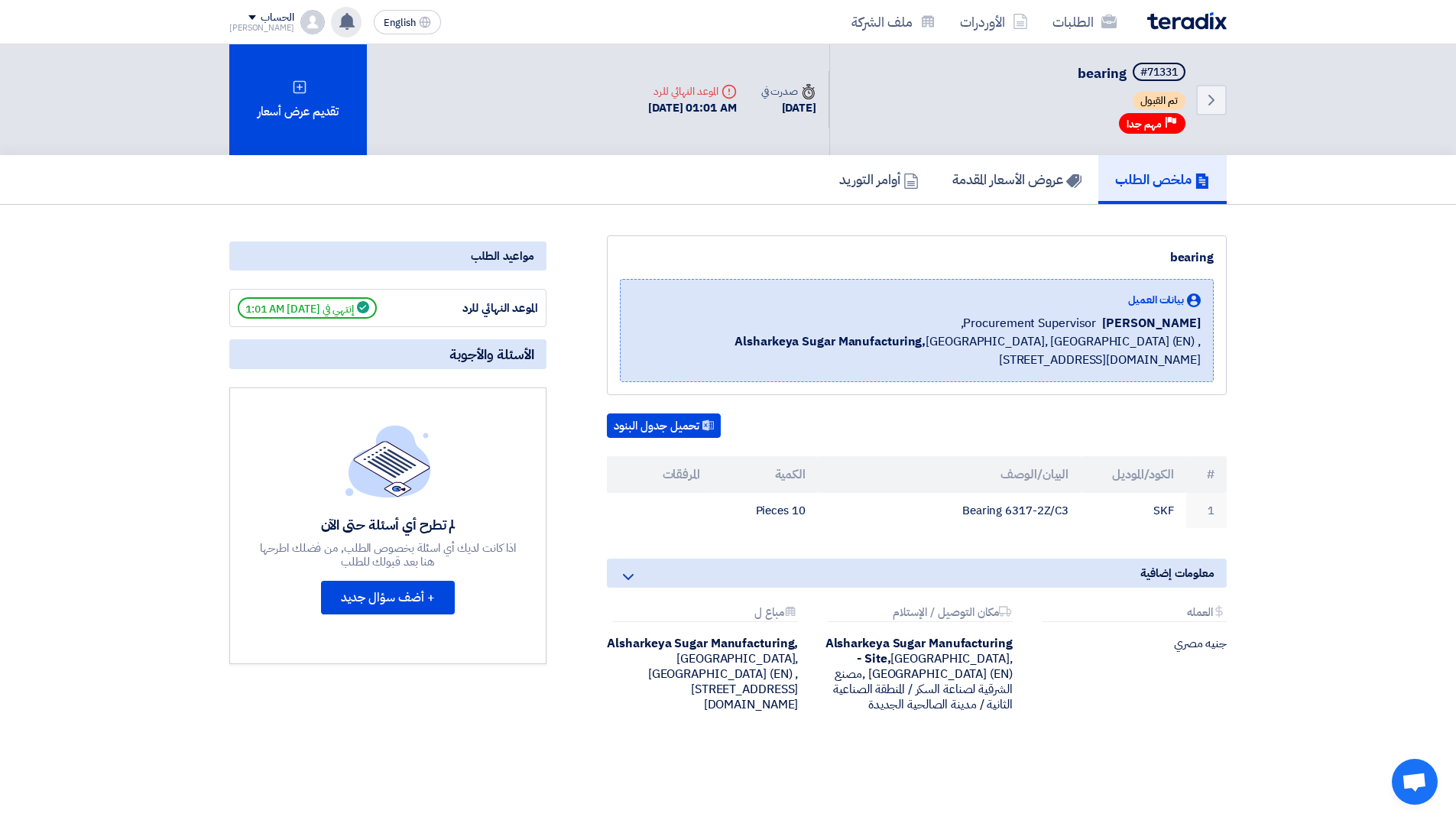
click at [1165, 17] on img at bounding box center [1187, 21] width 80 height 17
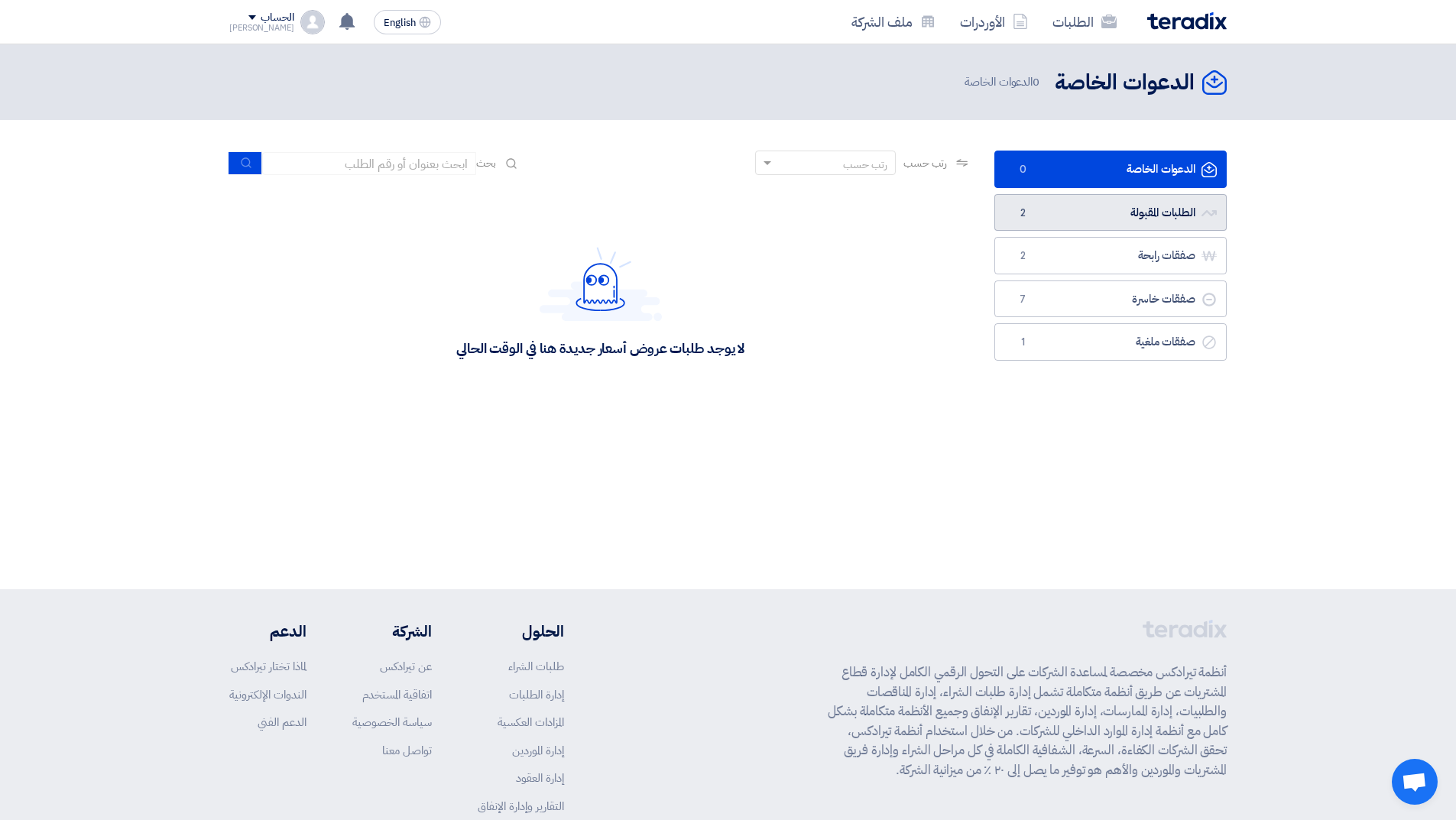
click at [1041, 221] on link "الطلبات المقبولة الطلبات المقبولة 2" at bounding box center [1111, 212] width 232 height 37
